Goal: Navigation & Orientation: Find specific page/section

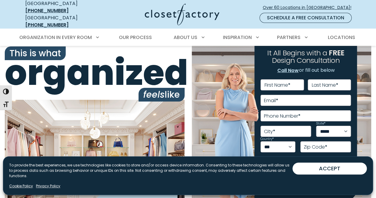
scroll to position [3, 0]
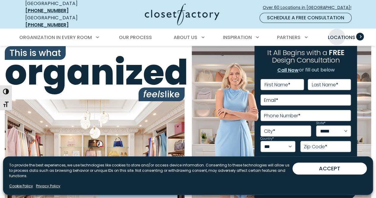
click at [337, 34] on span "Locations" at bounding box center [341, 37] width 27 height 7
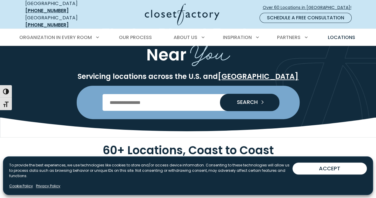
scroll to position [2, 0]
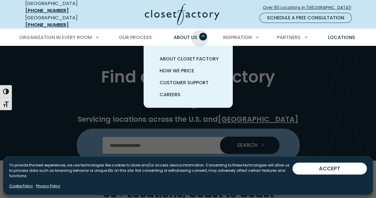
click at [199, 34] on div "About Us About Closet Factory How We Price Customer Support Careers" at bounding box center [188, 37] width 37 height 17
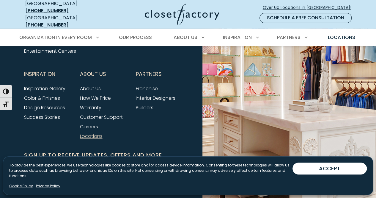
scroll to position [1540, 0]
click at [96, 128] on link "Careers" at bounding box center [89, 126] width 18 height 7
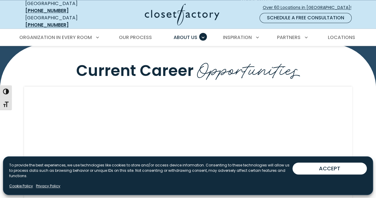
scroll to position [499, 0]
